Goal: Navigation & Orientation: Find specific page/section

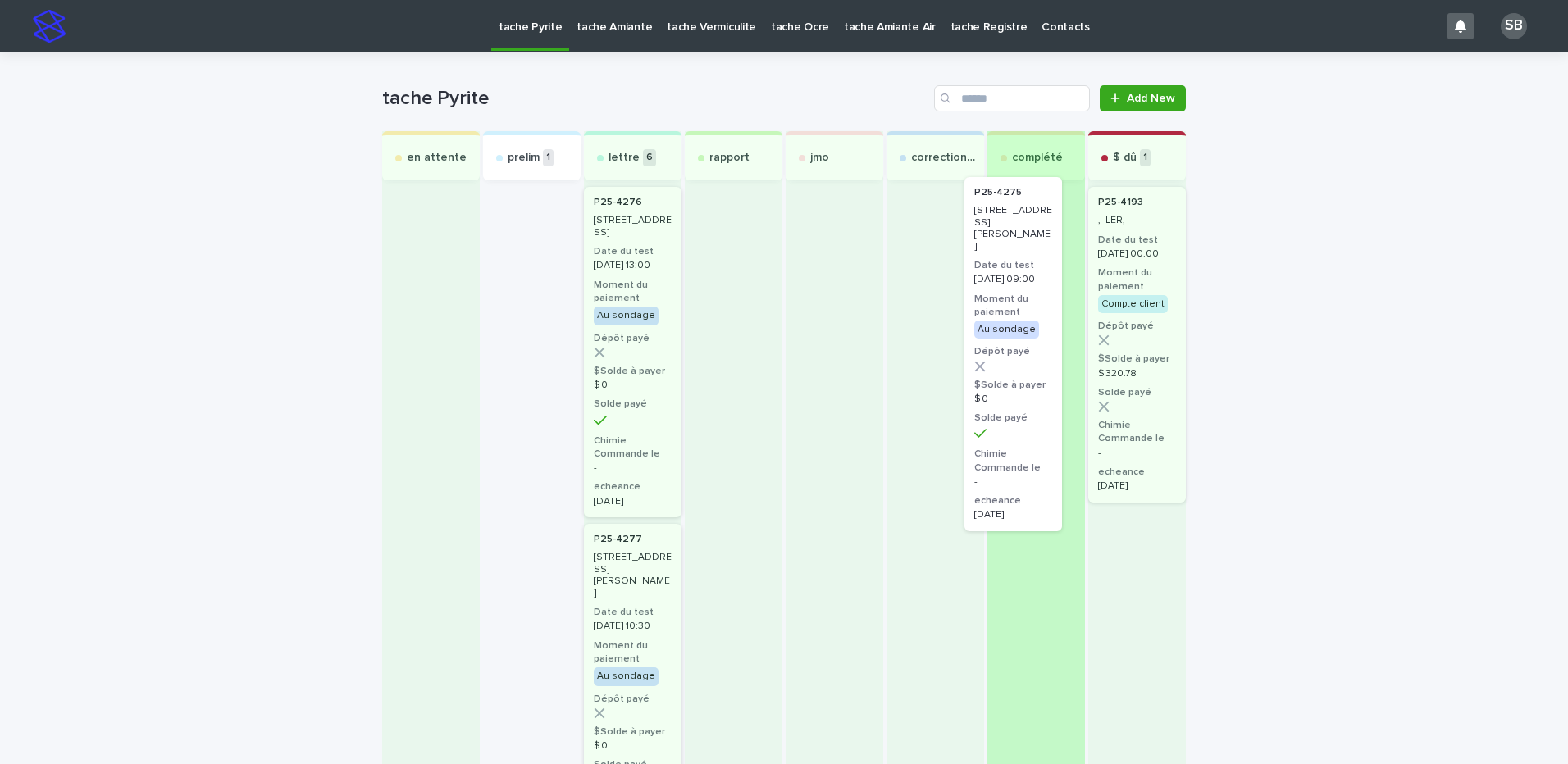
drag, startPoint x: 521, startPoint y: 302, endPoint x: 1024, endPoint y: 296, distance: 503.0
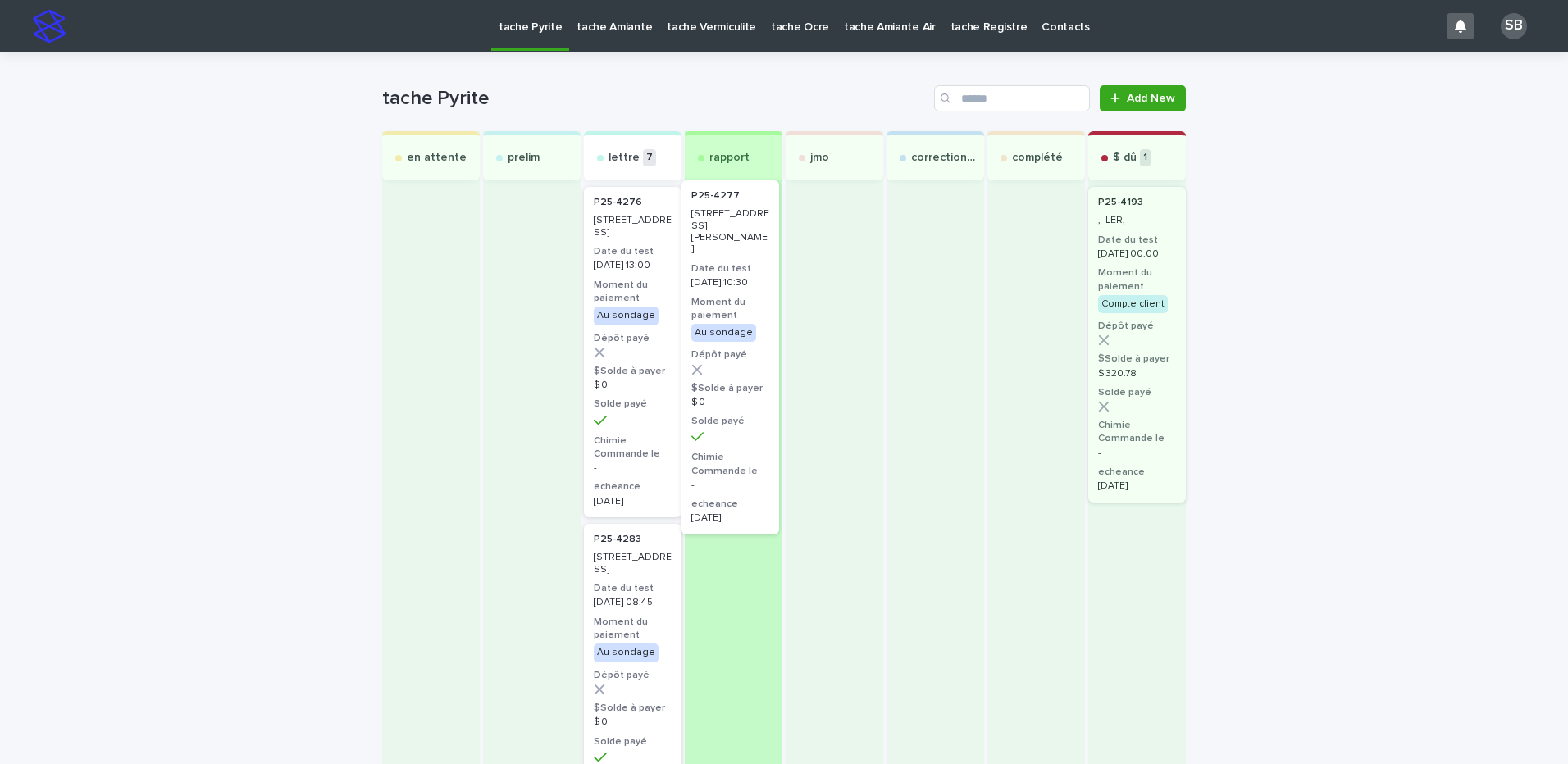
drag, startPoint x: 617, startPoint y: 611, endPoint x: 723, endPoint y: 237, distance: 388.7
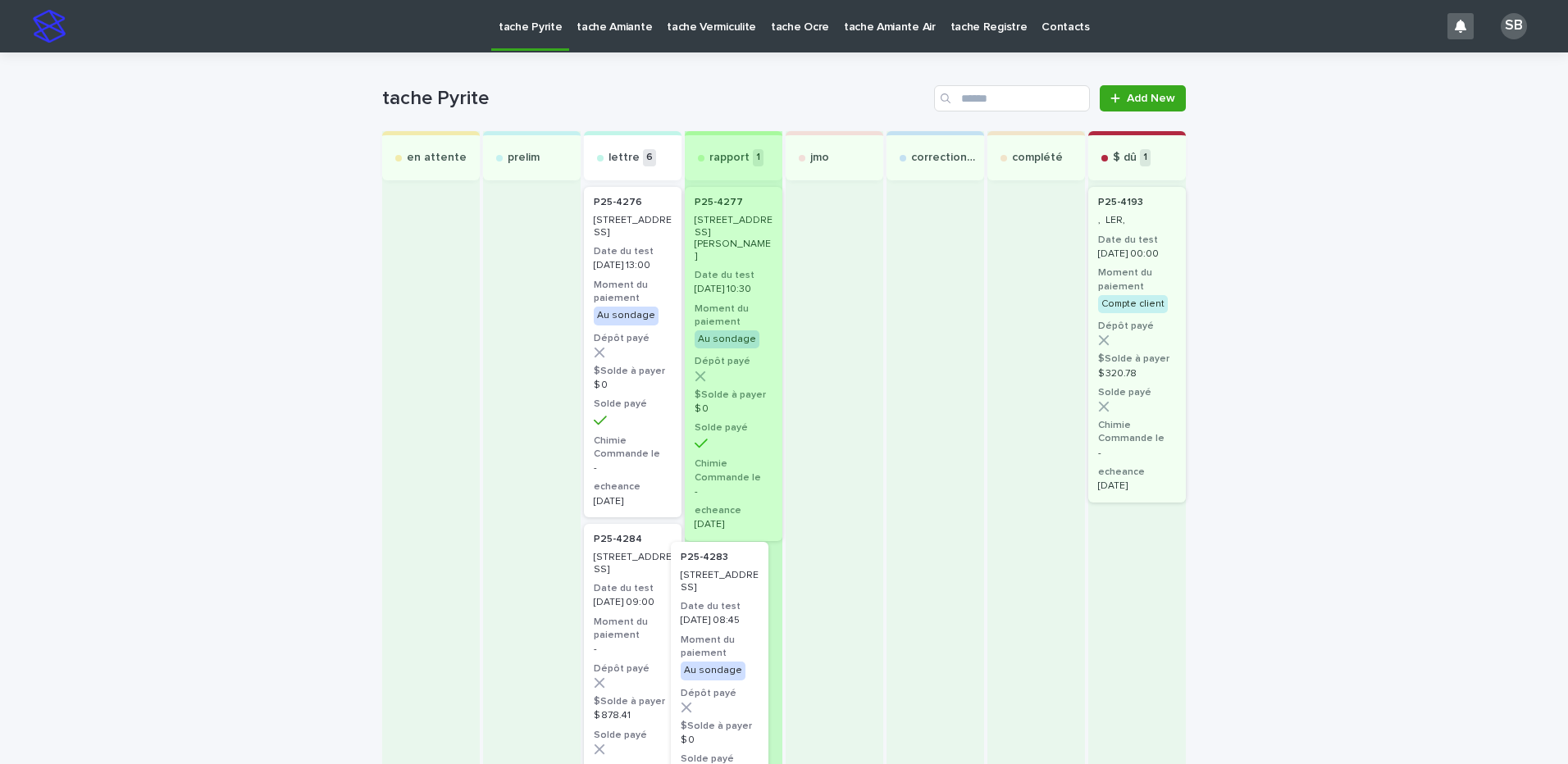
drag, startPoint x: 630, startPoint y: 608, endPoint x: 732, endPoint y: 600, distance: 102.3
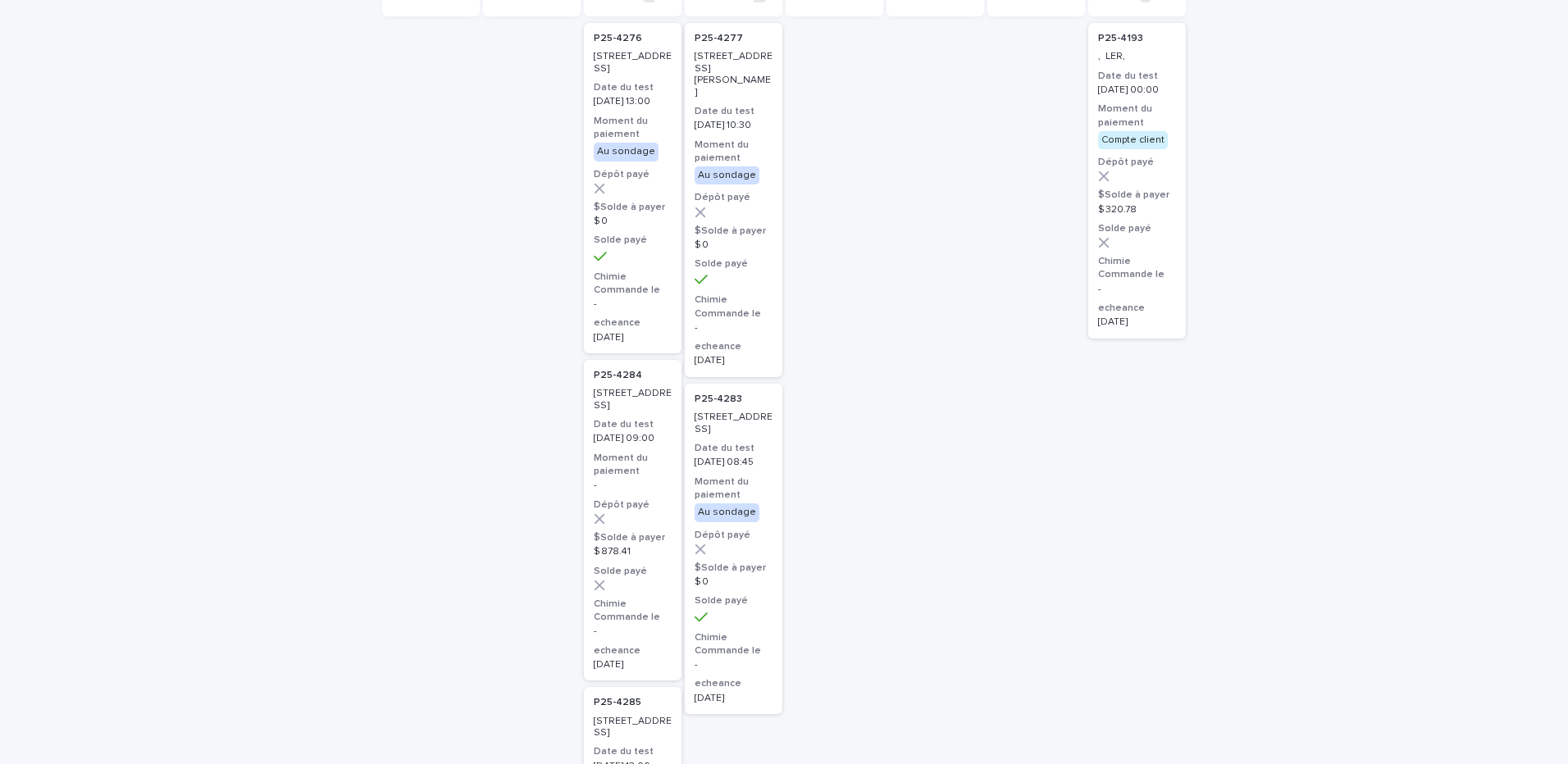
scroll to position [246, 0]
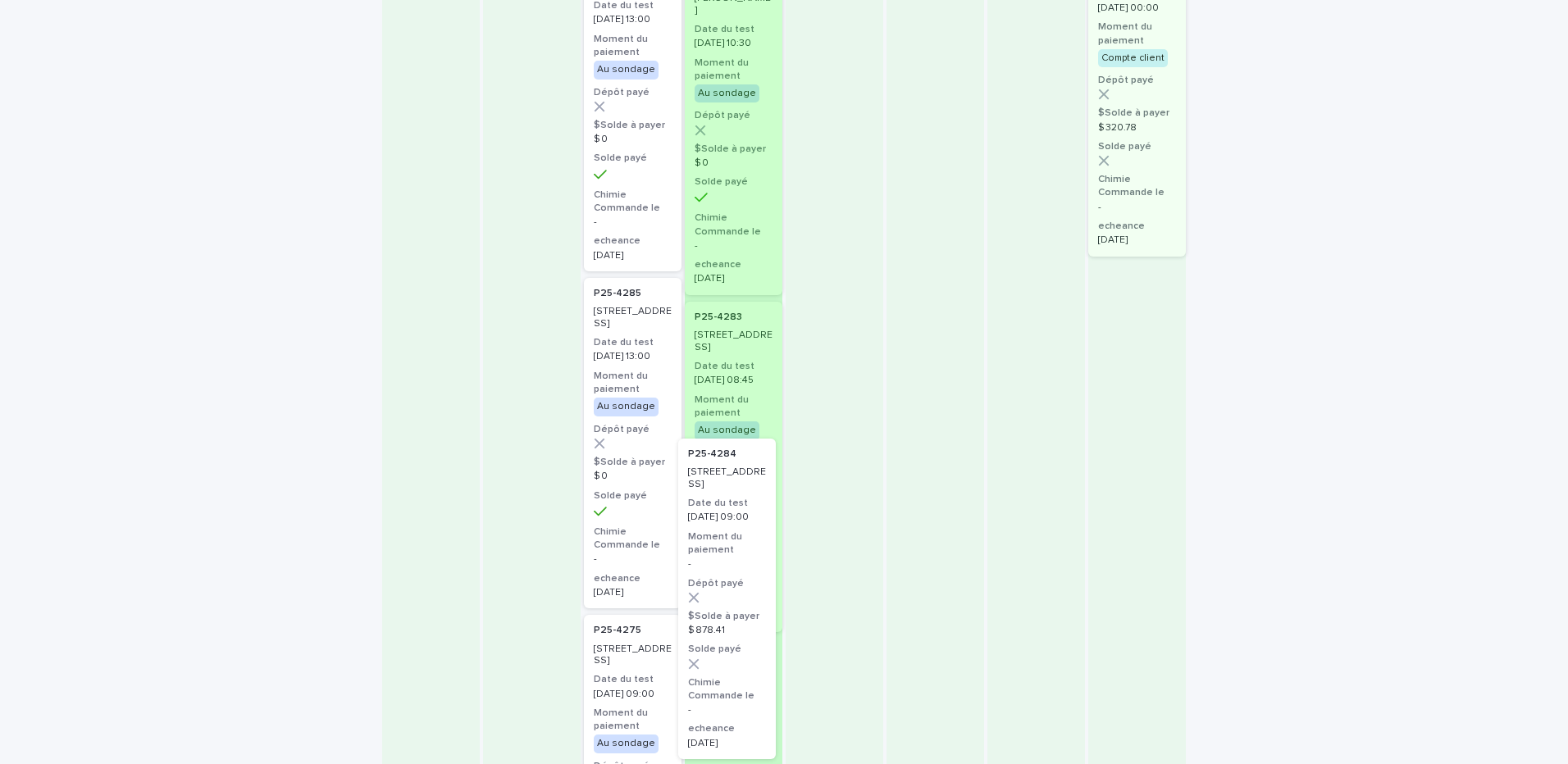
drag, startPoint x: 669, startPoint y: 577, endPoint x: 706, endPoint y: 624, distance: 59.8
click at [706, 624] on div "en attente prelim lettre 5 P25-4276 188, avenue Kensington, Beaconsfield Date d…" at bounding box center [784, 665] width 804 height 1560
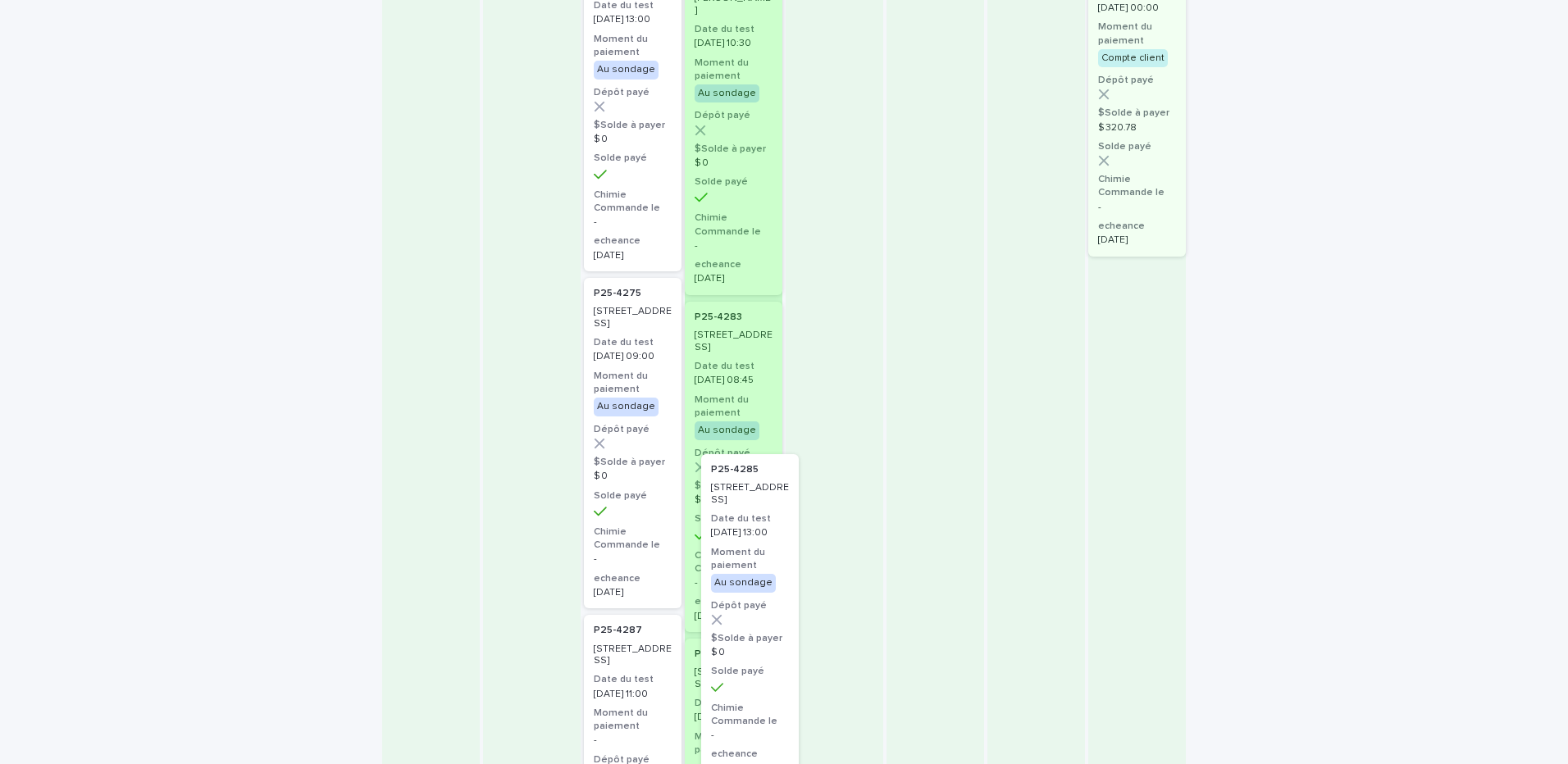
drag, startPoint x: 721, startPoint y: 574, endPoint x: 752, endPoint y: 638, distance: 71.1
click at [752, 638] on div "en attente prelim lettre 4 P25-4276 188, avenue Kensington, Beaconsfield Date d…" at bounding box center [784, 497] width 804 height 1223
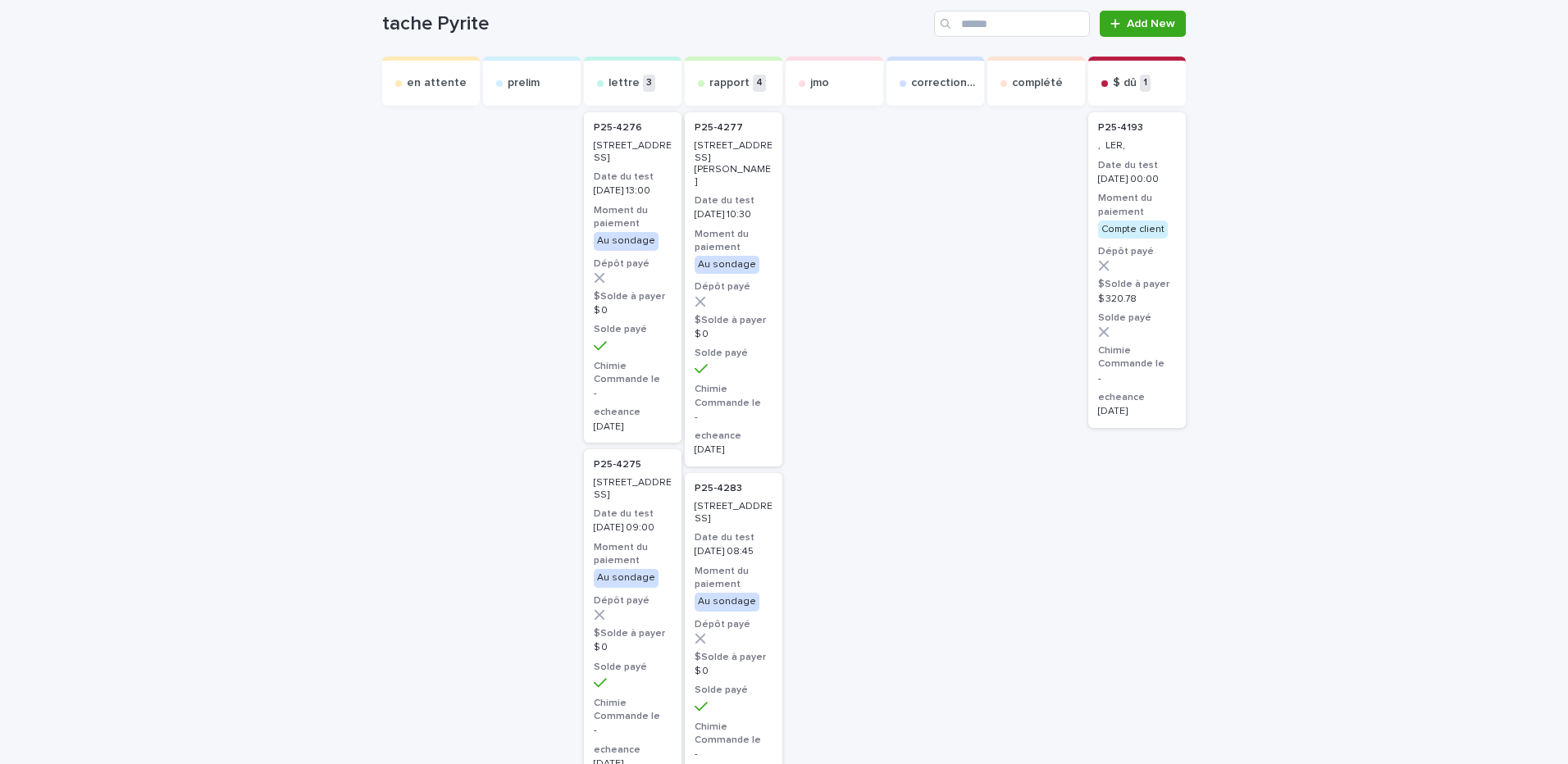
scroll to position [0, 0]
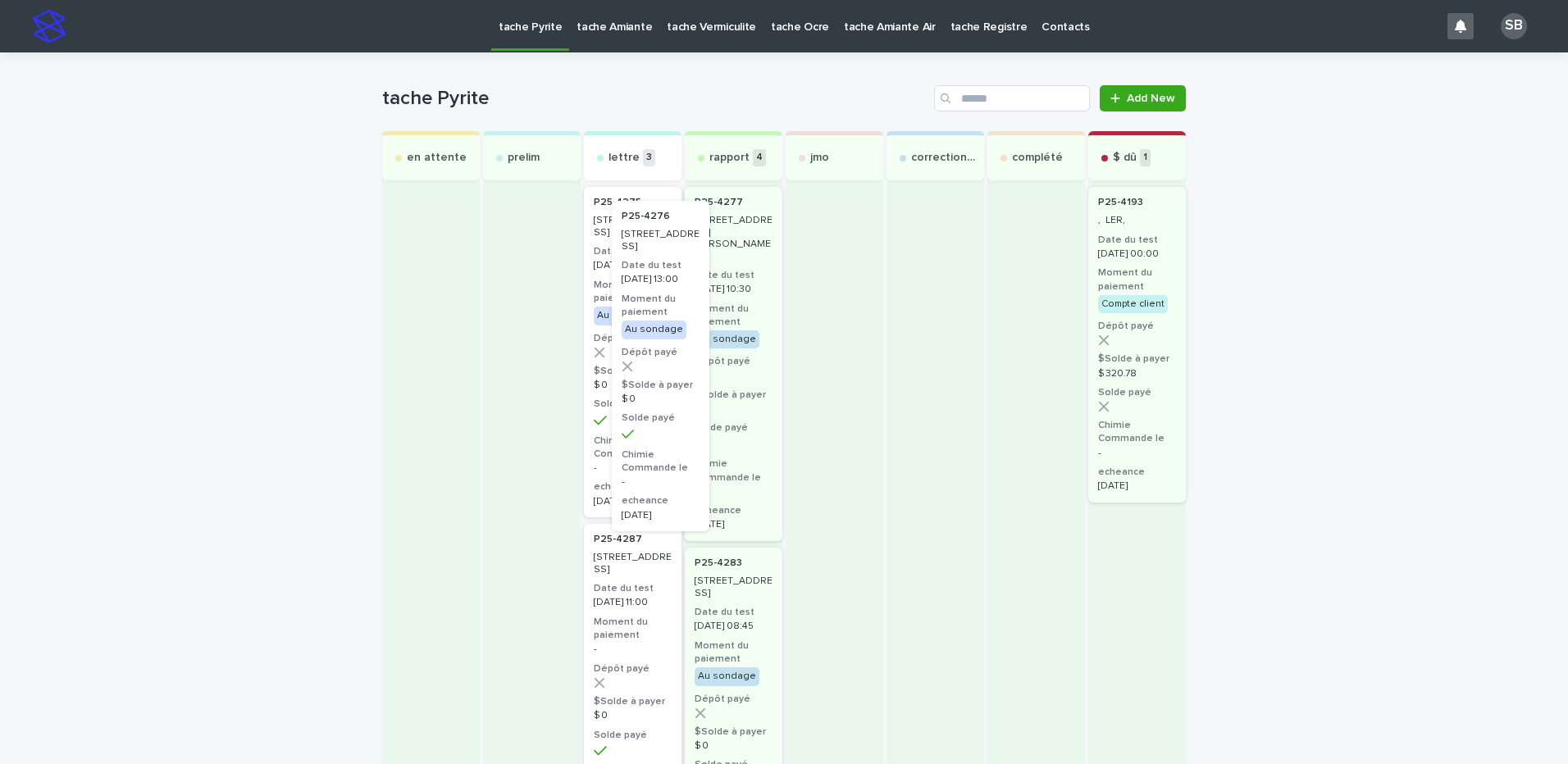
drag, startPoint x: 671, startPoint y: 366, endPoint x: 724, endPoint y: 383, distance: 55.7
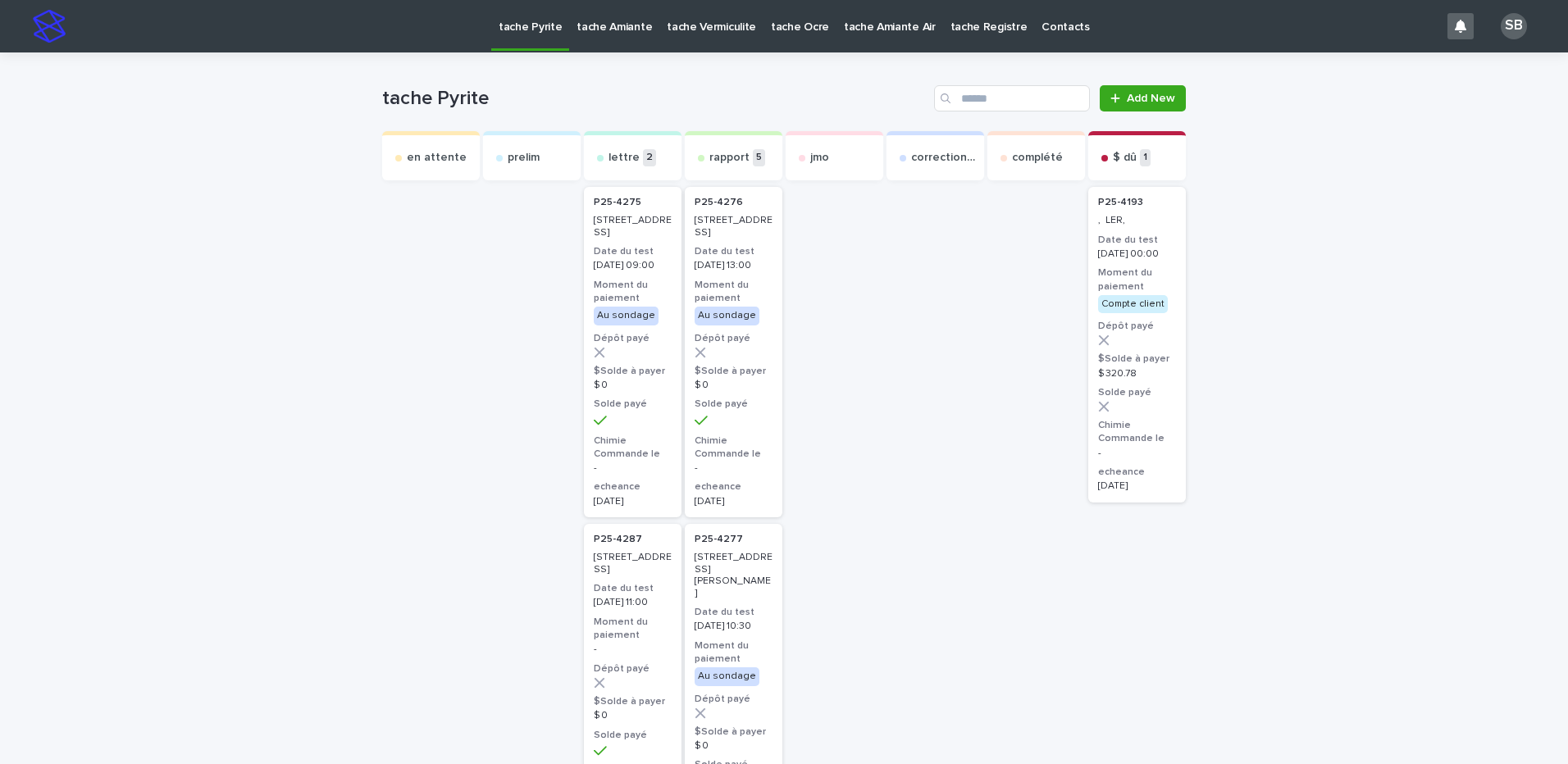
click at [617, 20] on p "tache Amiante" at bounding box center [614, 17] width 76 height 34
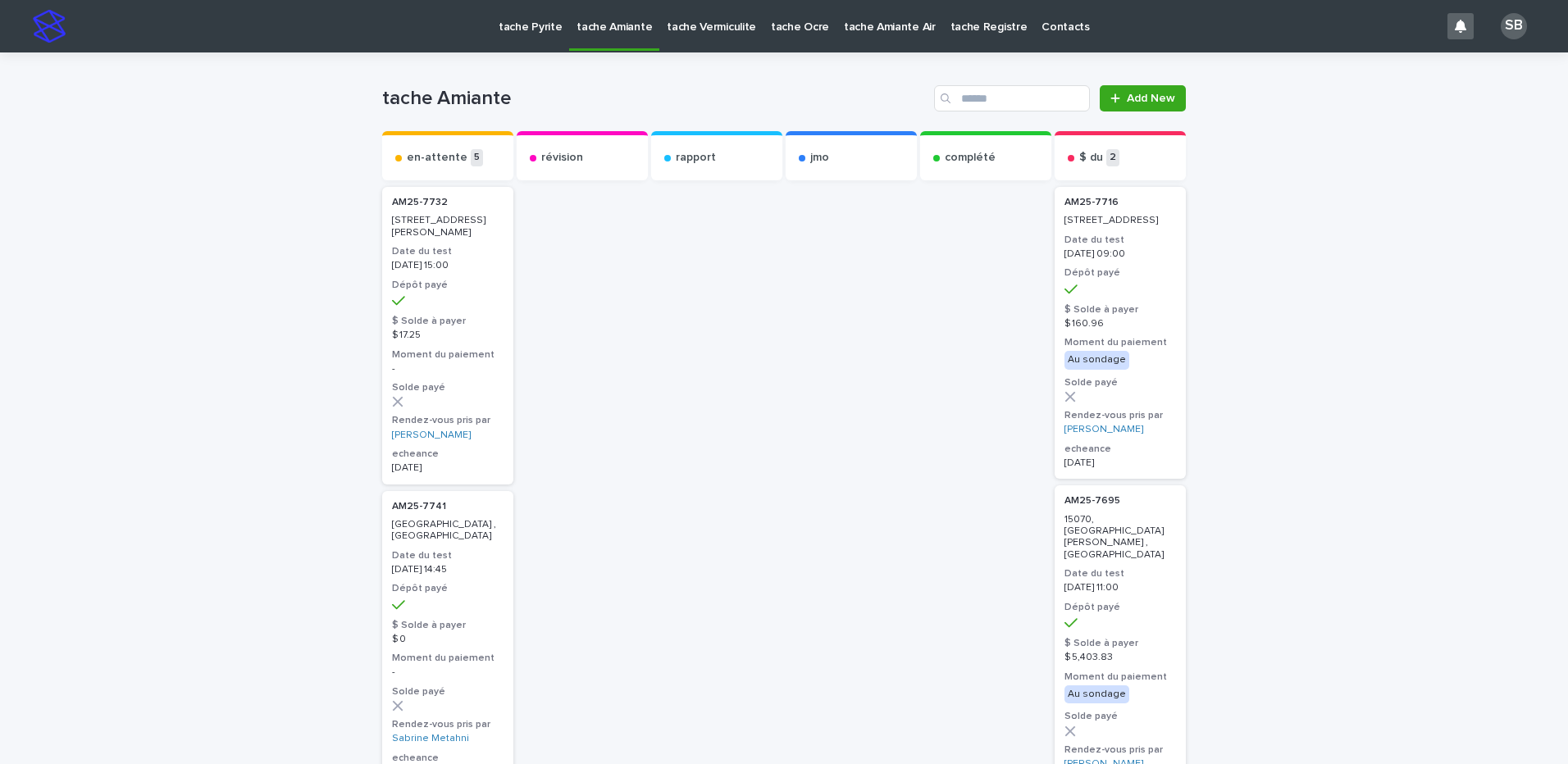
click at [853, 32] on p "tache Amiante Air" at bounding box center [889, 17] width 92 height 34
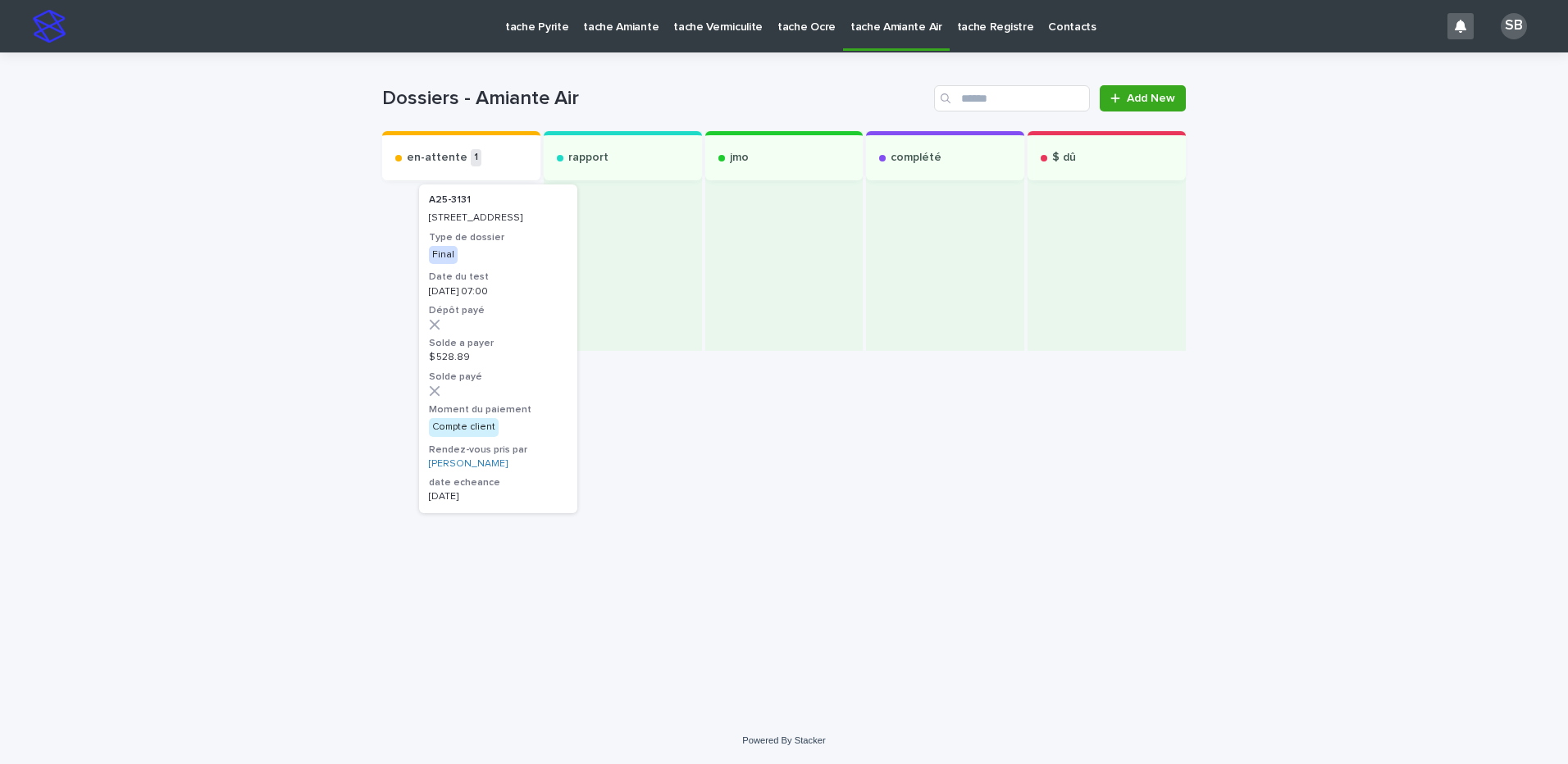
drag, startPoint x: 473, startPoint y: 276, endPoint x: 602, endPoint y: 274, distance: 129.0
click at [602, 274] on div "en-attente 1 A25-3131 8368, place de Chanceaux, Montréal Type de dossier Final …" at bounding box center [784, 241] width 804 height 219
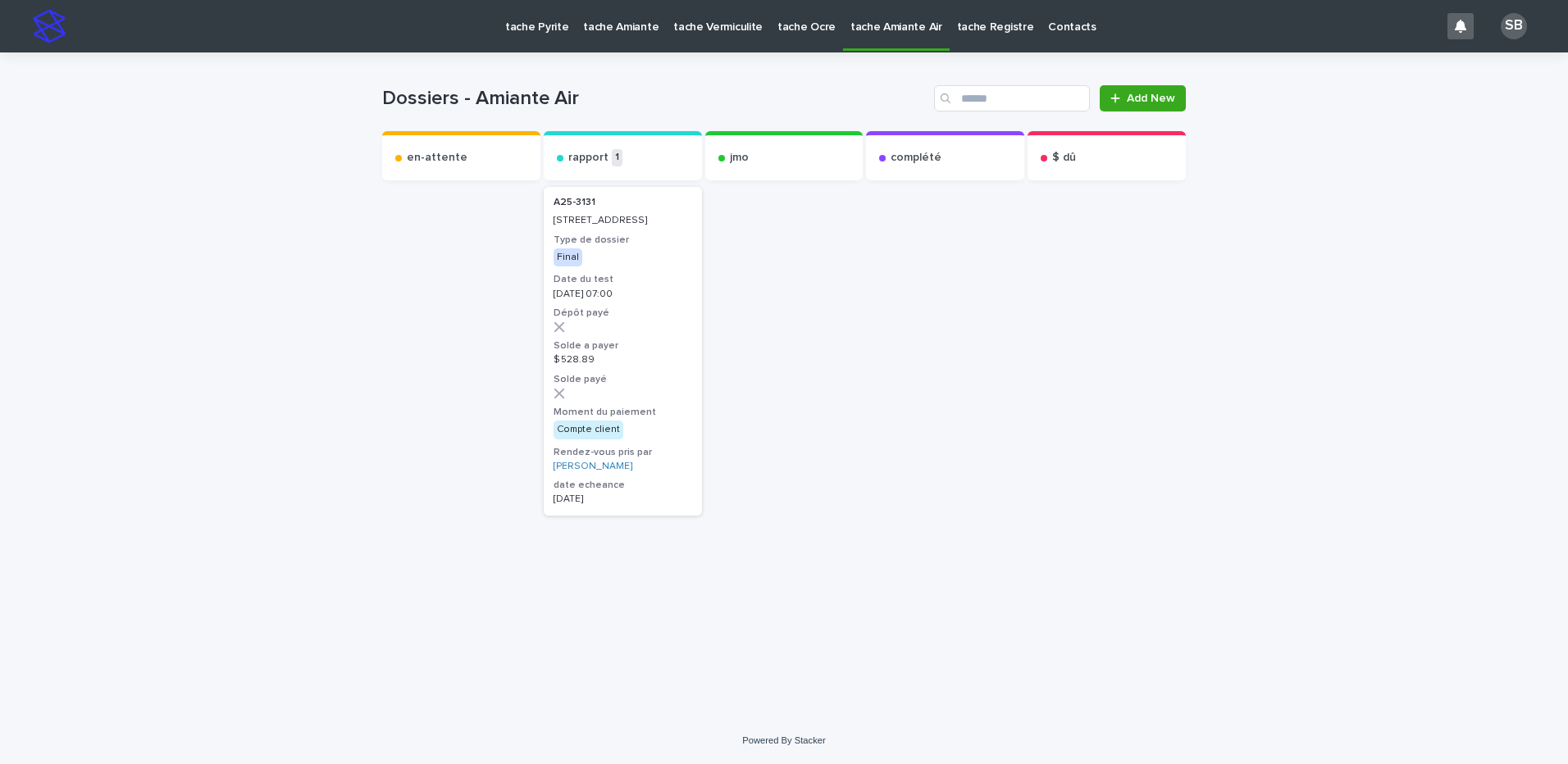
click at [713, 37] on link "tache Vermiculite" at bounding box center [717, 25] width 104 height 51
